Goal: Information Seeking & Learning: Find specific fact

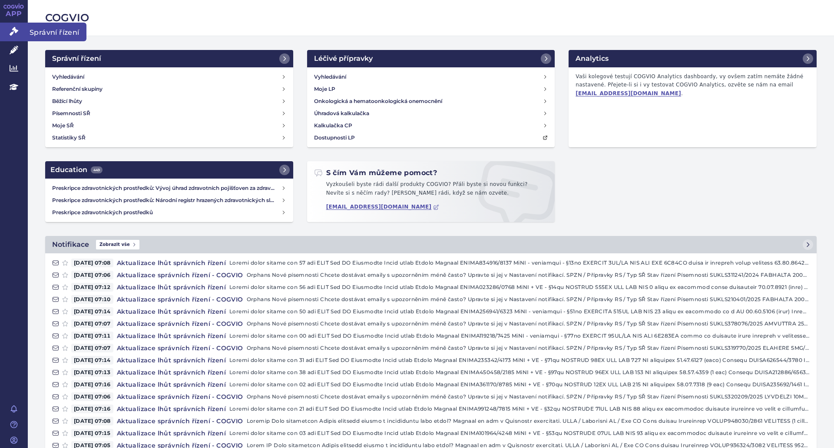
click at [13, 34] on icon at bounding box center [14, 31] width 9 height 9
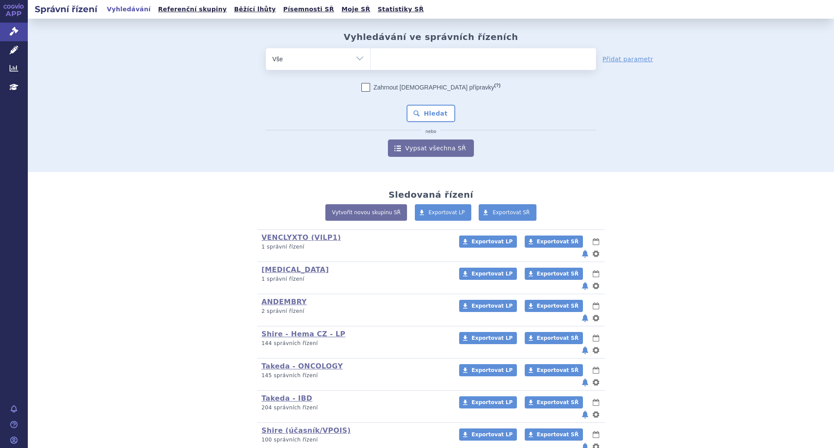
click at [386, 61] on ul at bounding box center [483, 57] width 225 height 18
click at [371, 61] on select at bounding box center [370, 59] width 0 height 22
paste input "SUKLS90985/2025"
type input "SUKLS90985/2025"
select select "SUKLS90985/2025"
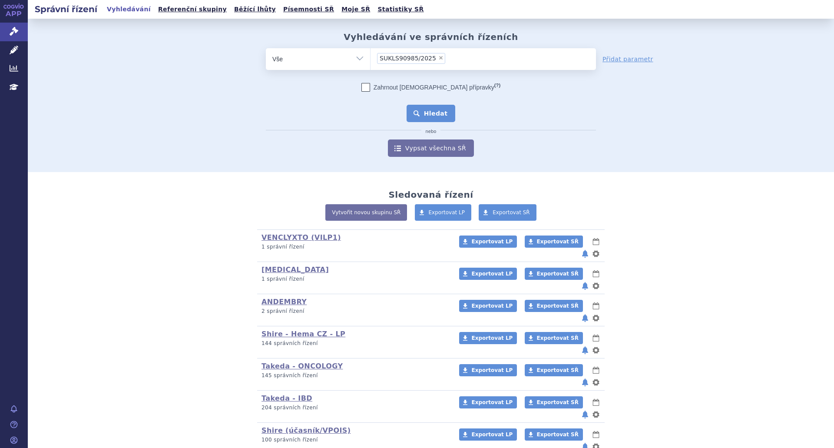
click at [430, 112] on button "Hledat" at bounding box center [431, 113] width 49 height 17
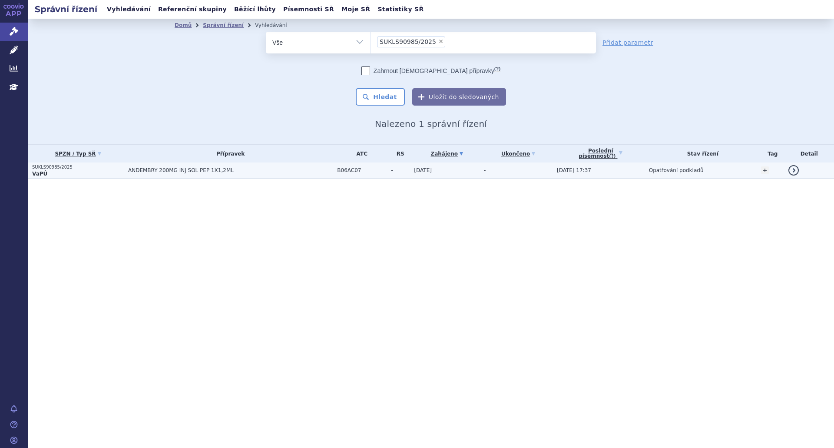
click at [255, 176] on td "ANDEMBRY 200MG INJ SOL PEP 1X1,2ML" at bounding box center [228, 170] width 209 height 16
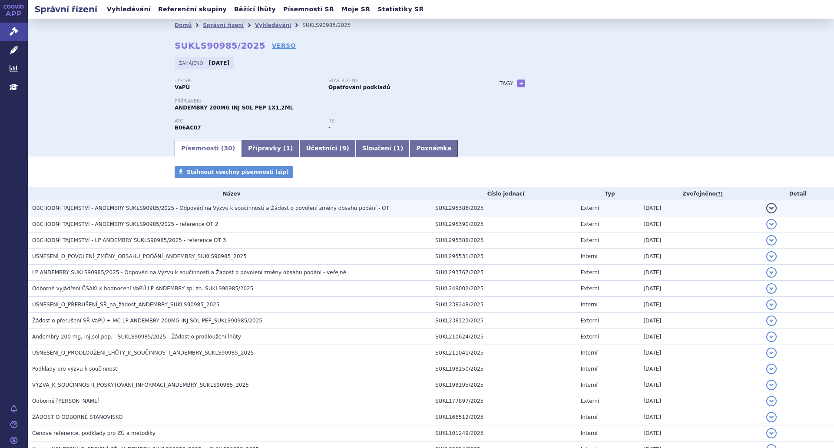
click at [209, 209] on span "OBCHODNÍ TAJEMSTVÍ - ANDEMBRY SUKLS90985/2025 - Odpověď na Výzvu k součinnosti …" at bounding box center [210, 208] width 357 height 6
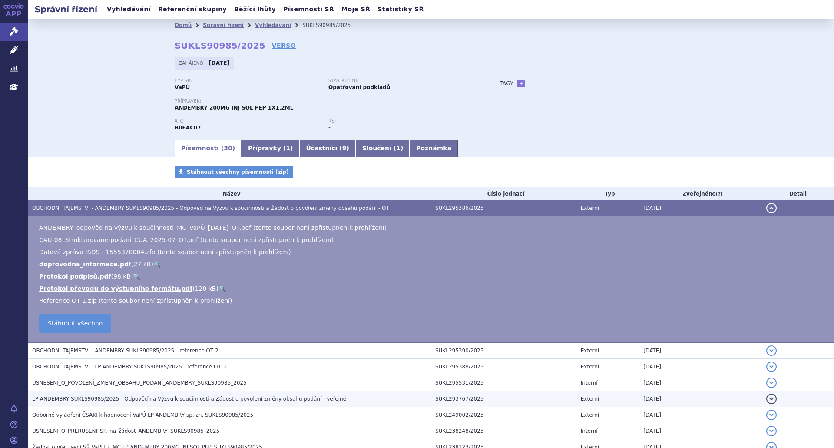
click at [294, 397] on span "LP ANDEMBRY SUKLS90985/2025 - Odpověď na Výzvu k součinnosti a Žádost o povolen…" at bounding box center [189, 399] width 314 height 6
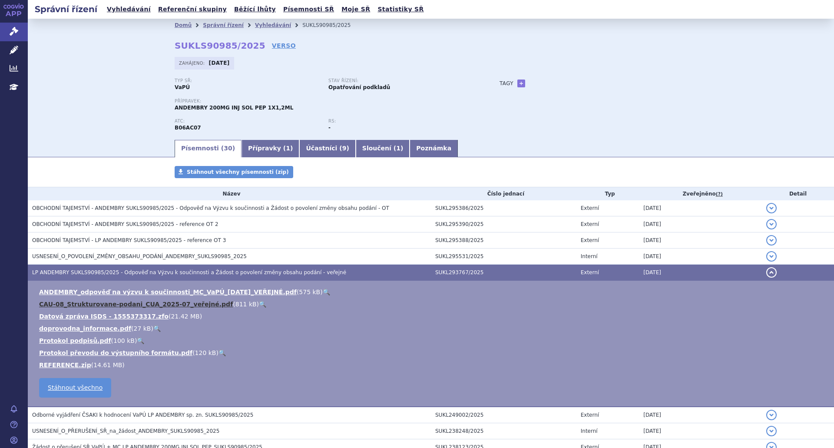
click at [129, 302] on link "CAU-08_Strukturovane-podani_CUA_2025-07_veřejné.pdf" at bounding box center [136, 304] width 194 height 7
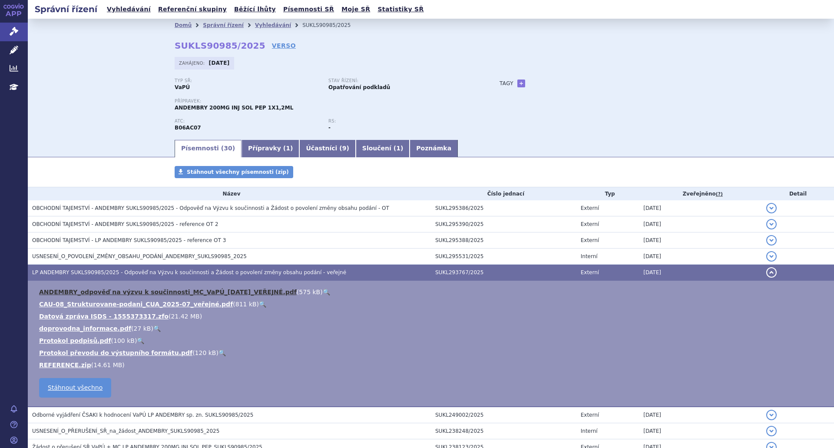
click at [219, 292] on link "ANDEMBRY_odpověď na výzvu k součinnosti_MC_VaPÚ_2025-07-22_VEŘEJNÉ.pdf" at bounding box center [168, 291] width 258 height 7
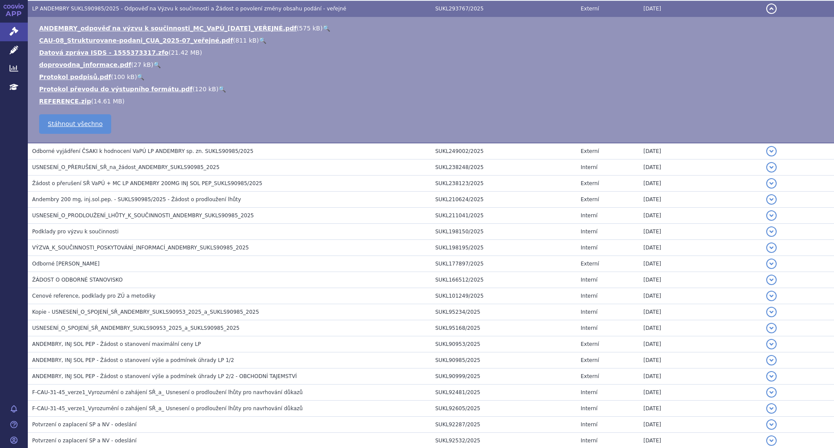
scroll to position [413, 0]
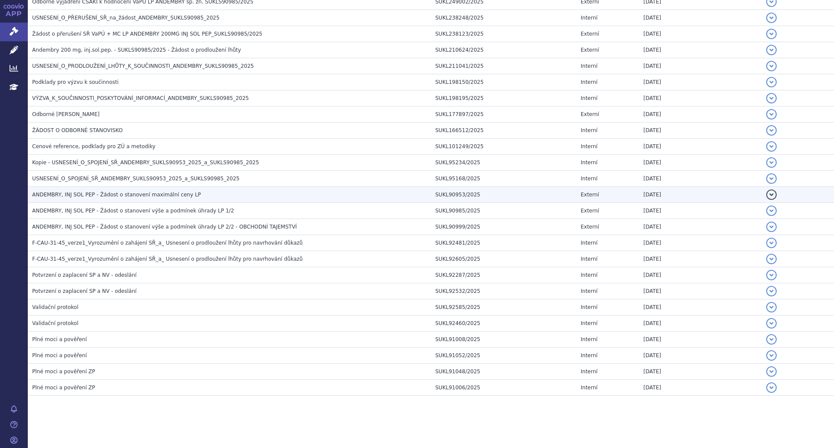
click at [160, 196] on span "ANDEMBRY, INJ SOL PEP - Žádost o stanovení maximální ceny LP" at bounding box center [116, 195] width 169 height 6
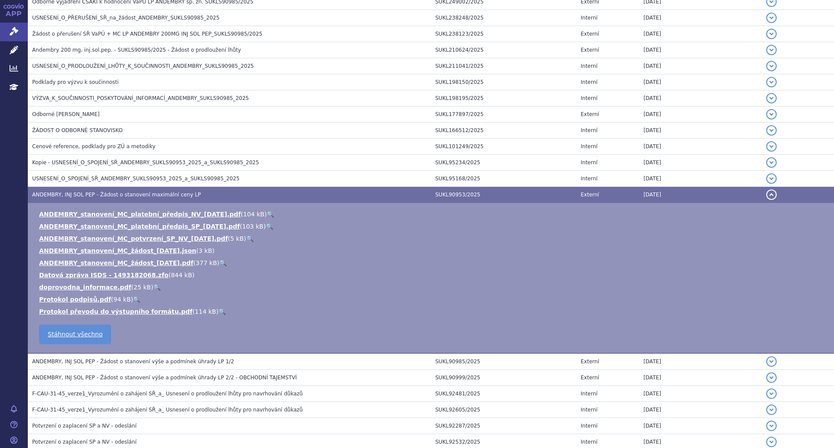
click at [145, 194] on span "ANDEMBRY, INJ SOL PEP - Žádost o stanovení maximální ceny LP" at bounding box center [116, 195] width 169 height 6
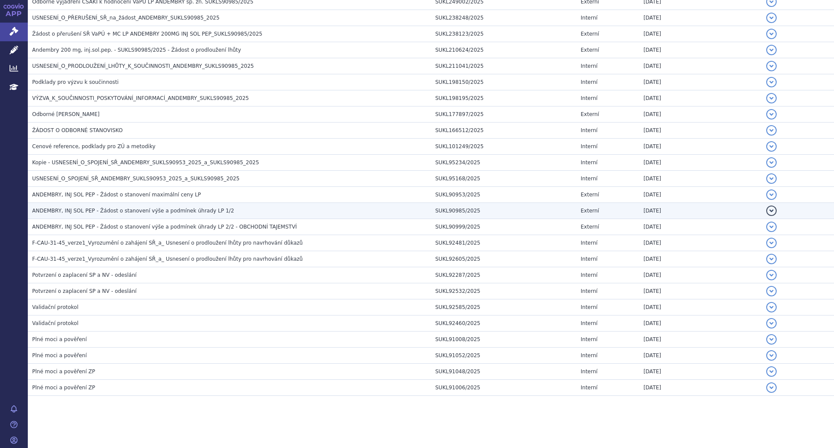
click at [163, 215] on h3 "ANDEMBRY, INJ SOL PEP - Žádost o stanovení výše a podmínek úhrady LP 1/2" at bounding box center [231, 210] width 399 height 9
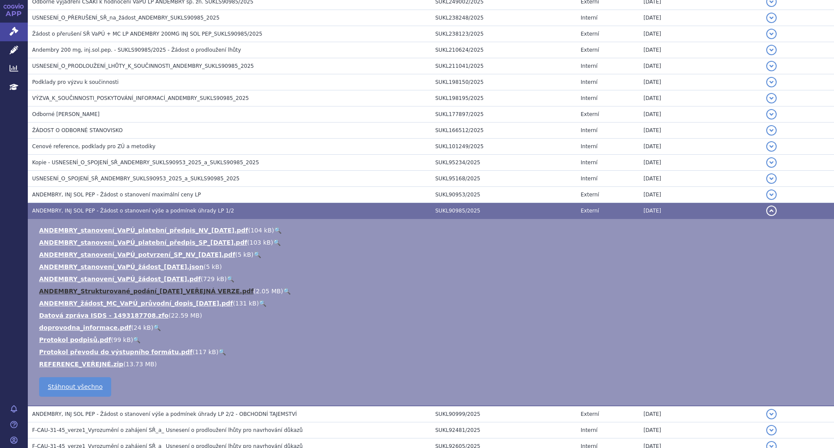
click at [152, 292] on link "ANDEMBRY_Strukturované_podání_2025-03-12_VEŘEJNÁ VERZE.pdf" at bounding box center [146, 291] width 215 height 7
click at [246, 276] on li "ANDEMBRY_stanovení_VaPÚ_žádost_2025-03-11.pdf ( 729 kB ) 🔍" at bounding box center [432, 279] width 786 height 9
